Goal: Task Accomplishment & Management: Manage account settings

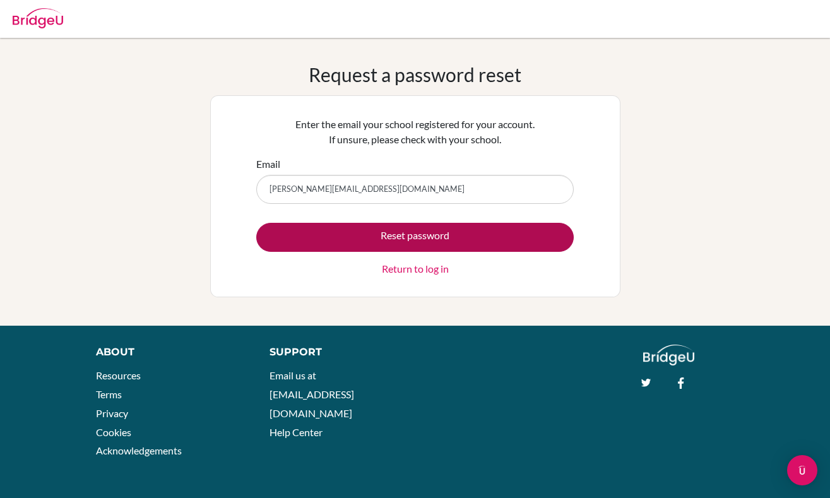
type input "g.solis.2026@seishn.com"
click at [405, 242] on button "Reset password" at bounding box center [414, 237] width 317 height 29
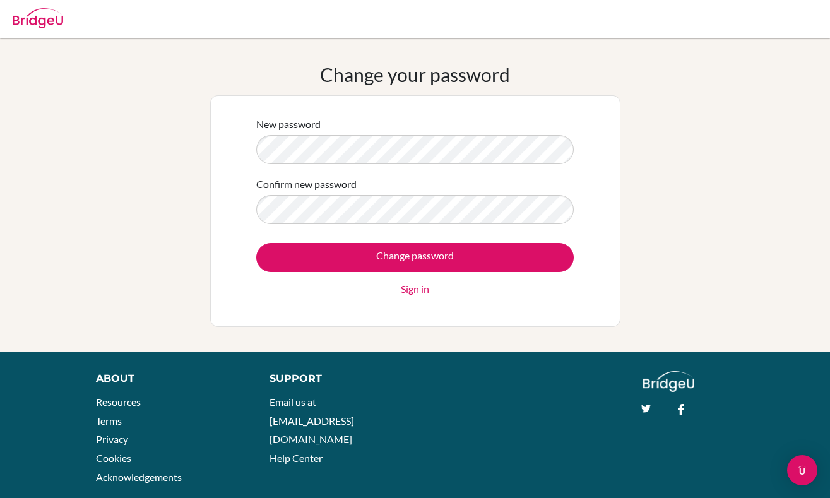
click at [346, 231] on form "New password Confirm new password Change password Sign in" at bounding box center [414, 207] width 317 height 180
click at [256, 243] on input "Change password" at bounding box center [414, 257] width 317 height 29
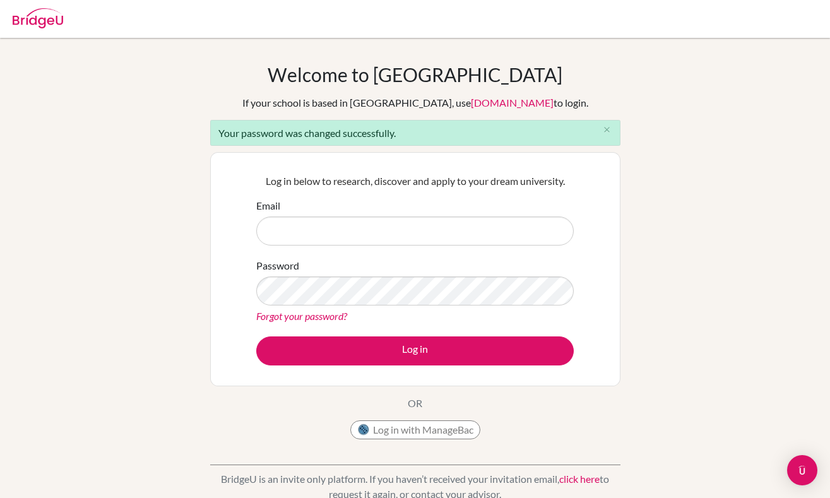
click at [361, 232] on input "Email" at bounding box center [414, 230] width 317 height 29
type input "g.solis.2026@seishn.com"
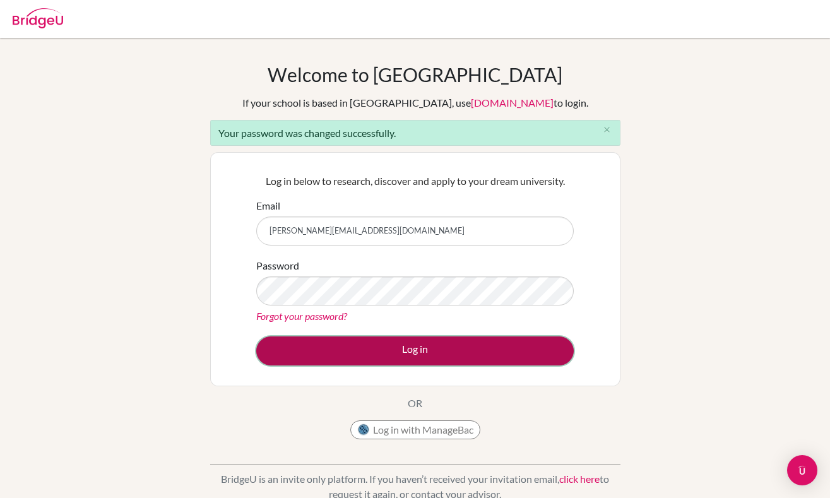
click at [496, 348] on button "Log in" at bounding box center [414, 350] width 317 height 29
